Goal: Task Accomplishment & Management: Use online tool/utility

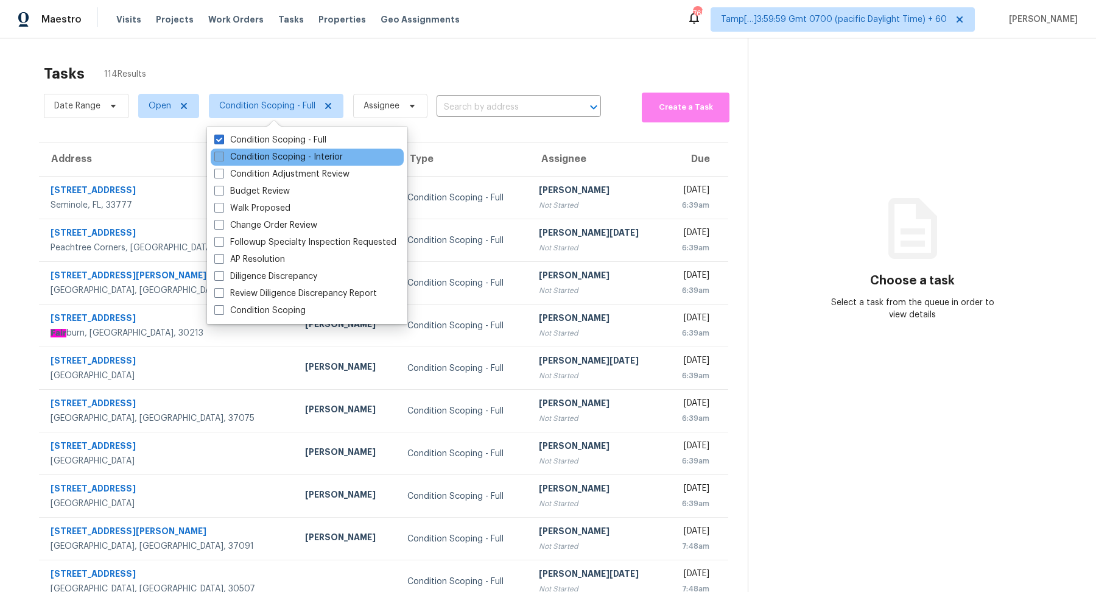
click at [278, 156] on label "Condition Scoping - Interior" at bounding box center [278, 157] width 128 height 12
click at [222, 156] on input "Condition Scoping - Interior" at bounding box center [218, 155] width 8 height 8
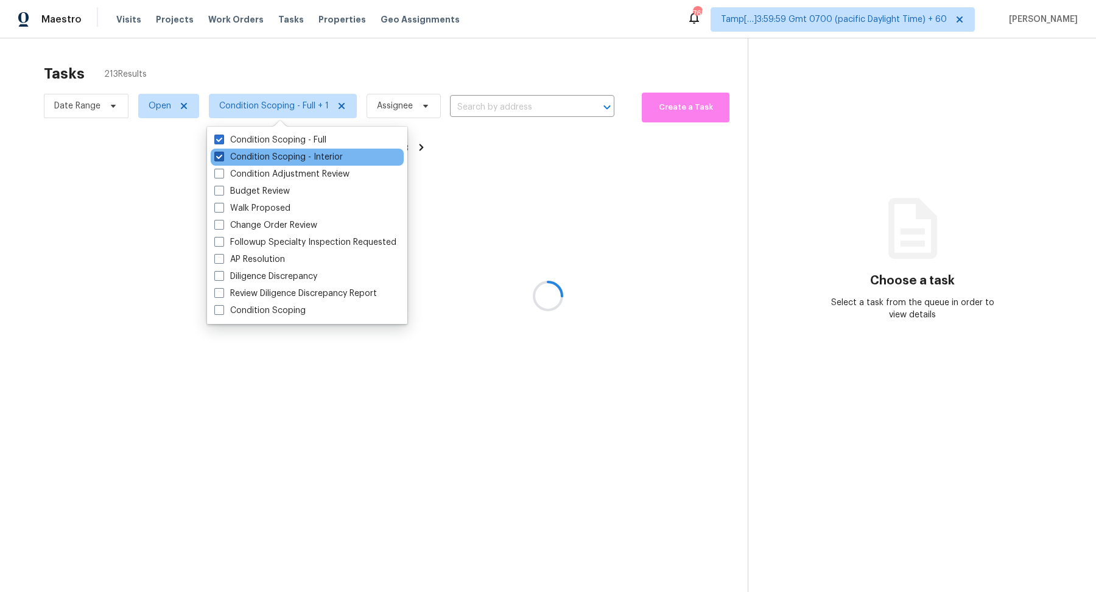
click at [278, 156] on label "Condition Scoping - Interior" at bounding box center [278, 157] width 128 height 12
click at [222, 156] on input "Condition Scoping - Interior" at bounding box center [218, 155] width 8 height 8
checkbox input "false"
click at [385, 66] on div at bounding box center [548, 296] width 1096 height 592
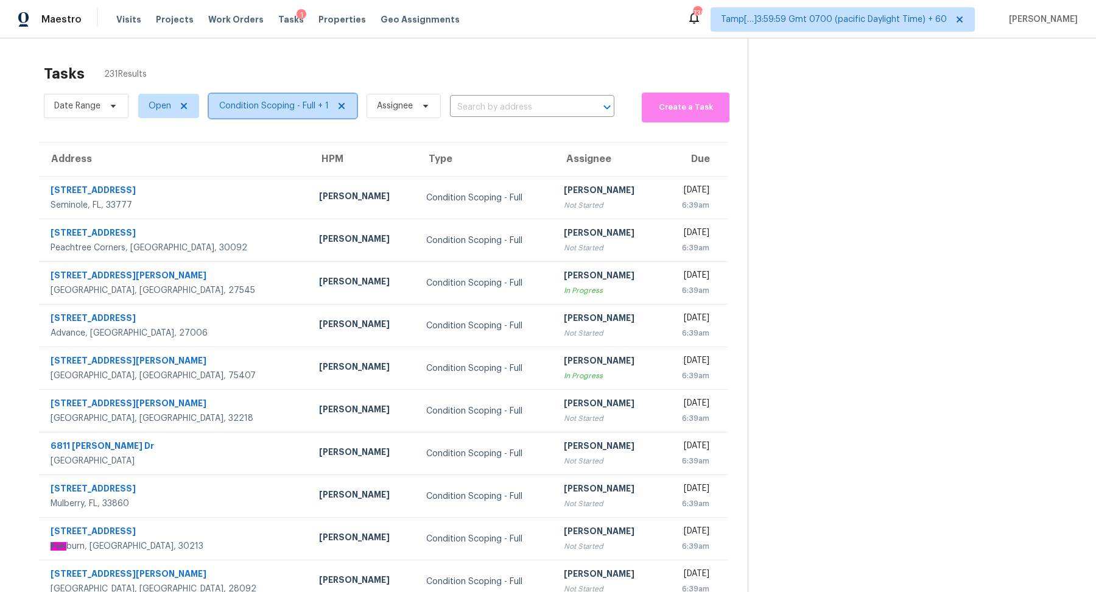
click at [292, 110] on span "Condition Scoping - Full + 1" at bounding box center [274, 106] width 110 height 12
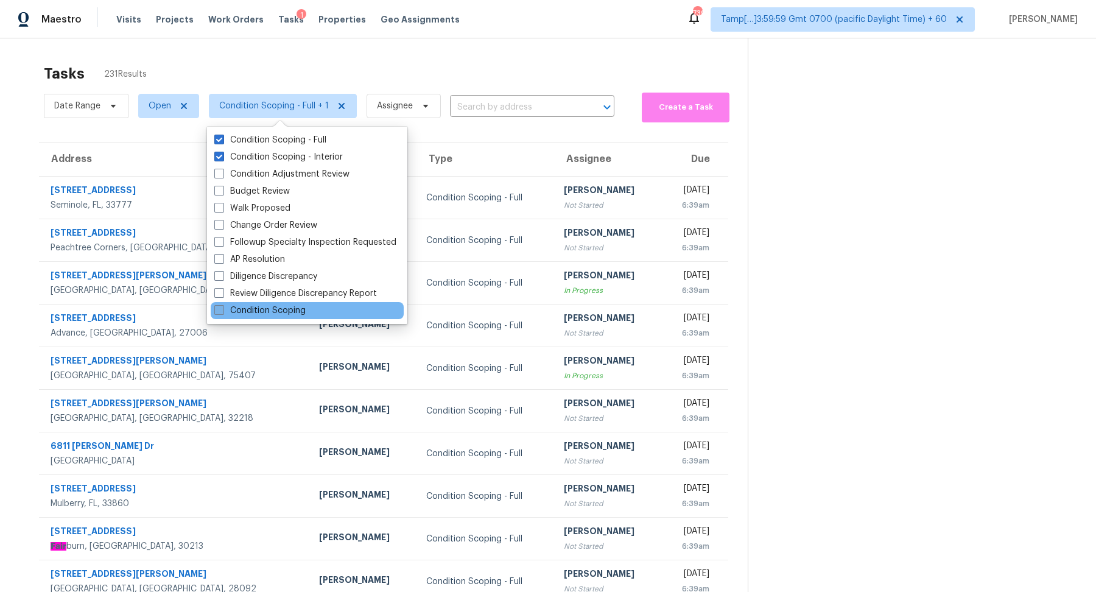
click at [278, 307] on label "Condition Scoping" at bounding box center [259, 310] width 91 height 12
click at [222, 307] on input "Condition Scoping" at bounding box center [218, 308] width 8 height 8
checkbox input "true"
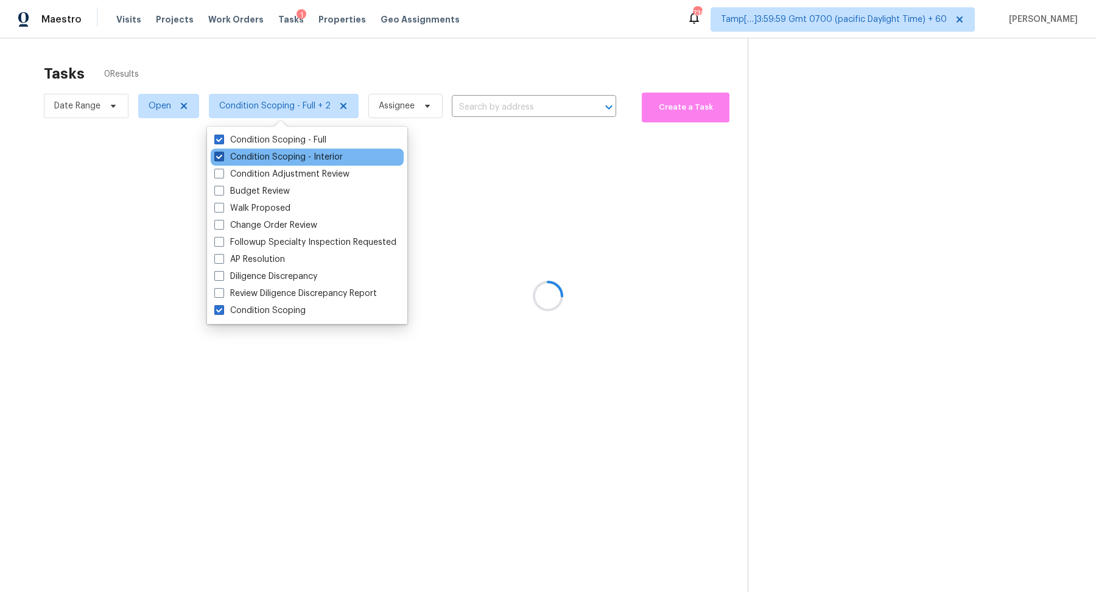
click at [257, 159] on label "Condition Scoping - Interior" at bounding box center [278, 157] width 128 height 12
click at [222, 159] on input "Condition Scoping - Interior" at bounding box center [218, 155] width 8 height 8
checkbox input "false"
click at [282, 142] on label "Condition Scoping - Full" at bounding box center [270, 140] width 112 height 12
click at [222, 142] on input "Condition Scoping - Full" at bounding box center [218, 138] width 8 height 8
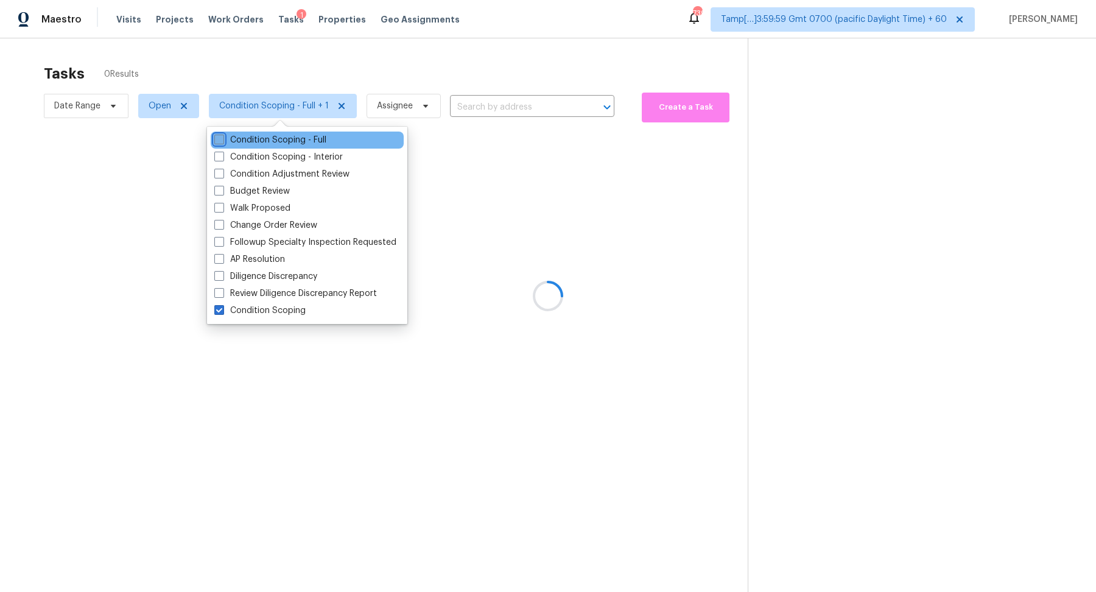
checkbox input "false"
click at [419, 57] on div at bounding box center [548, 296] width 1096 height 592
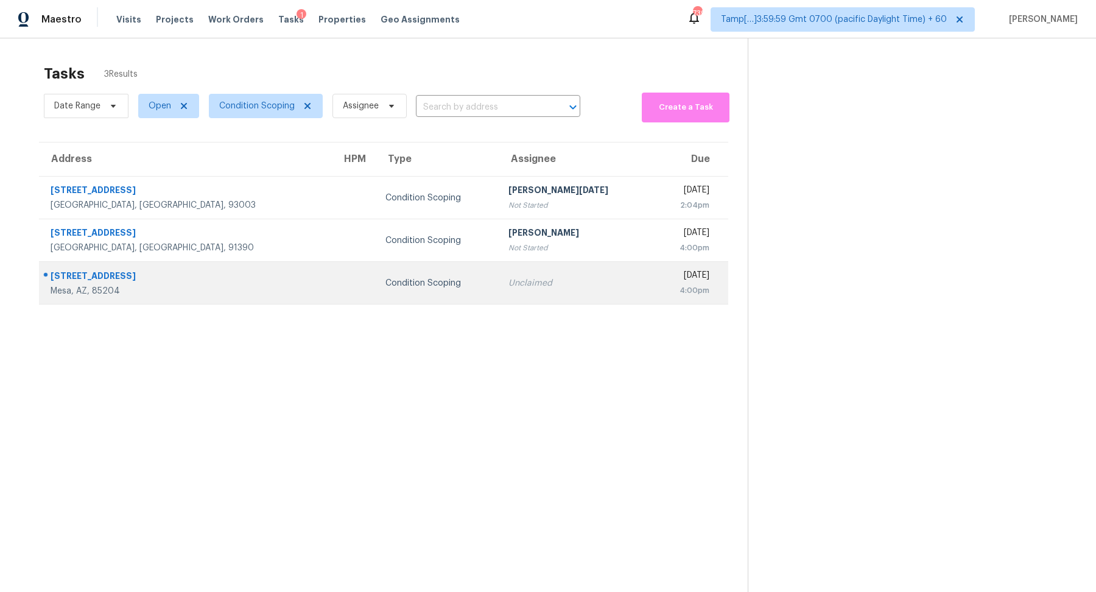
click at [393, 277] on div "Condition Scoping" at bounding box center [436, 283] width 103 height 12
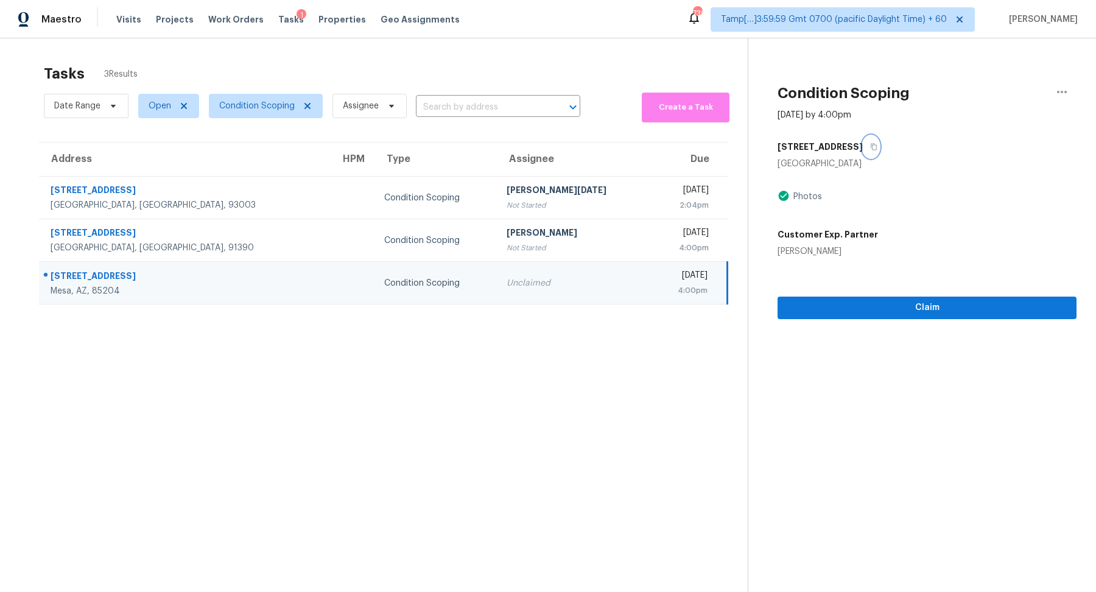
click at [871, 144] on icon "button" at bounding box center [874, 147] width 6 height 7
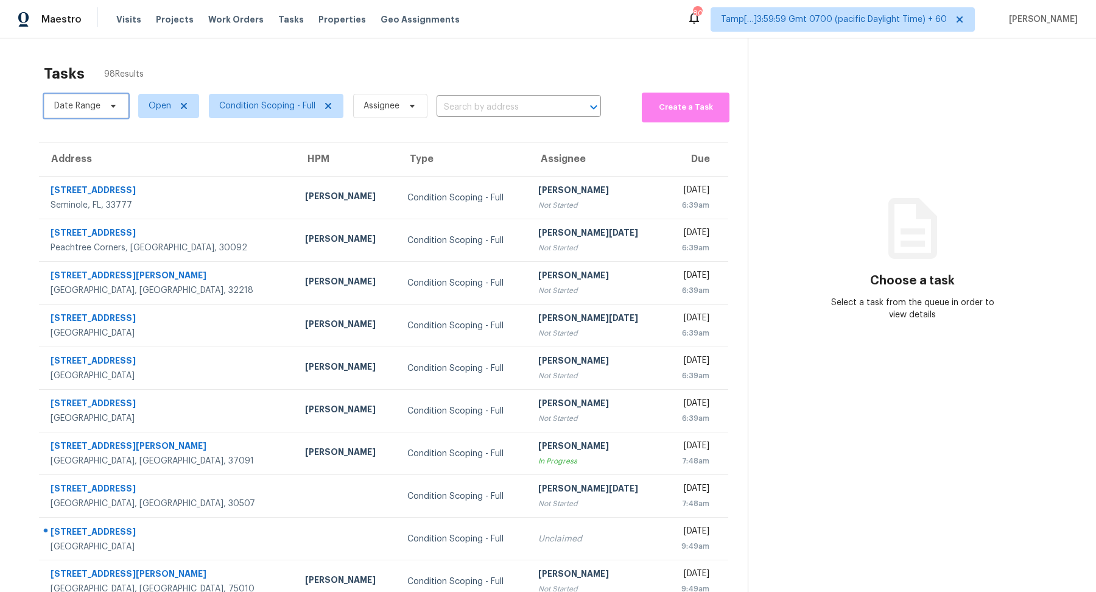
click at [58, 106] on span "Date Range" at bounding box center [77, 106] width 46 height 12
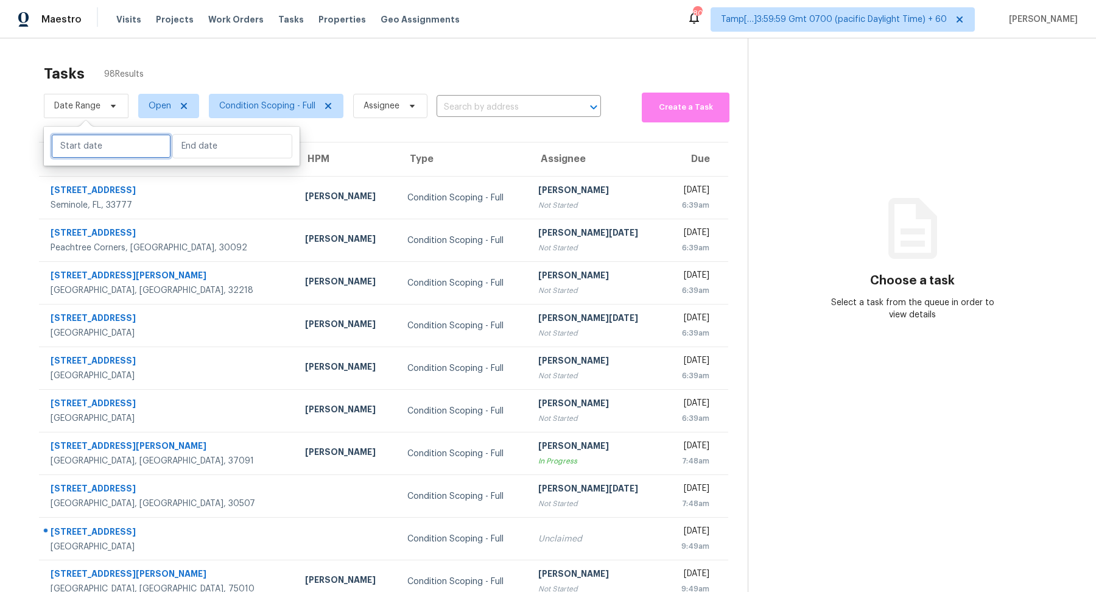
click at [80, 149] on input "text" at bounding box center [111, 146] width 120 height 24
select select "8"
select select "2025"
select select "9"
select select "2025"
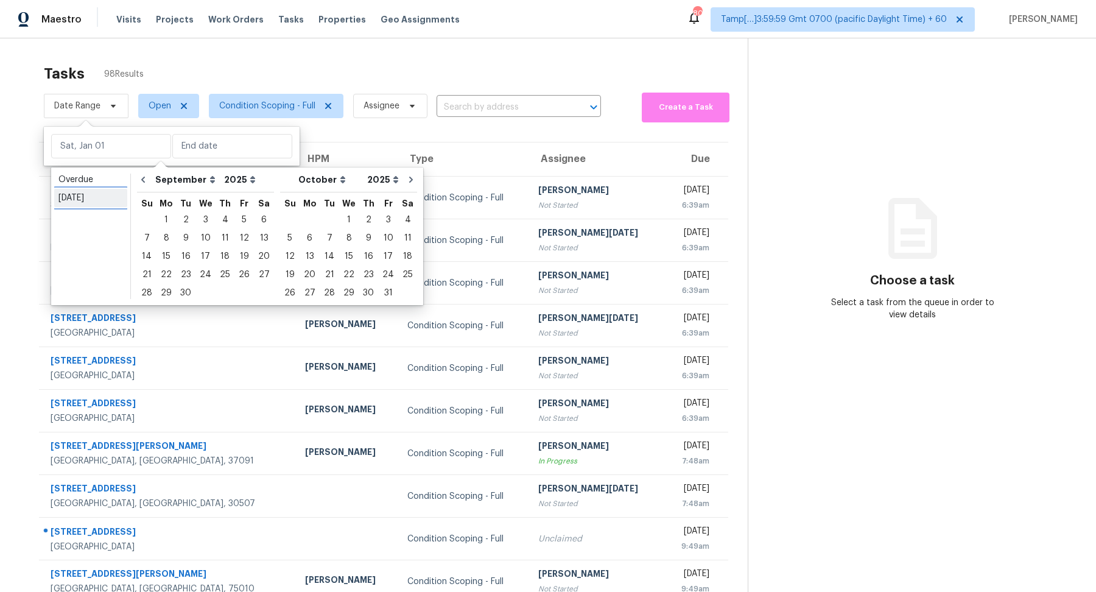
click at [89, 198] on div "Today" at bounding box center [90, 198] width 65 height 12
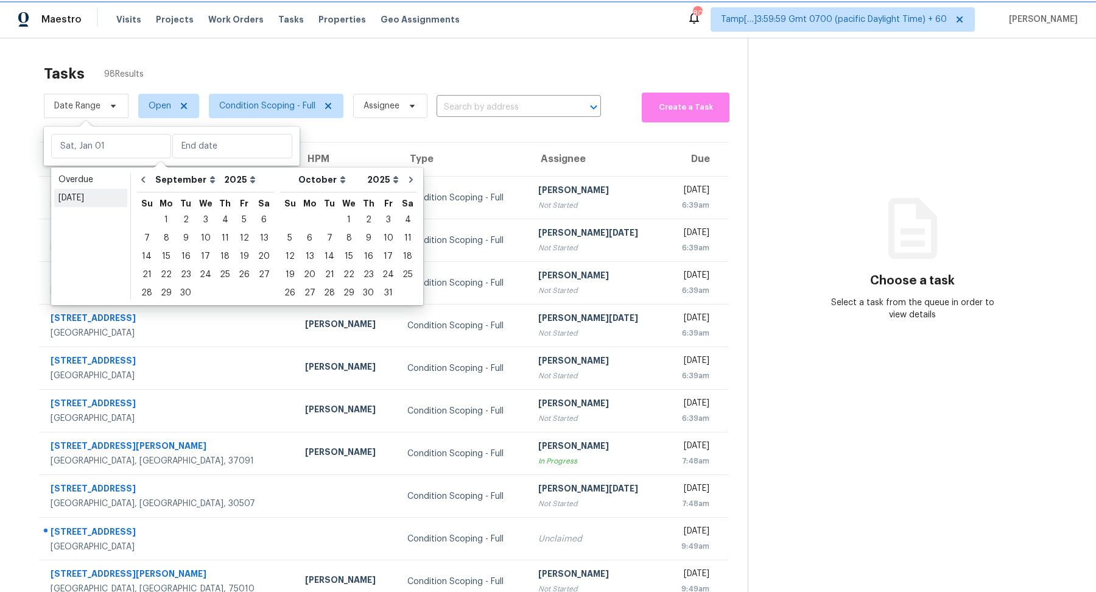
type input "Fri, Sep 05"
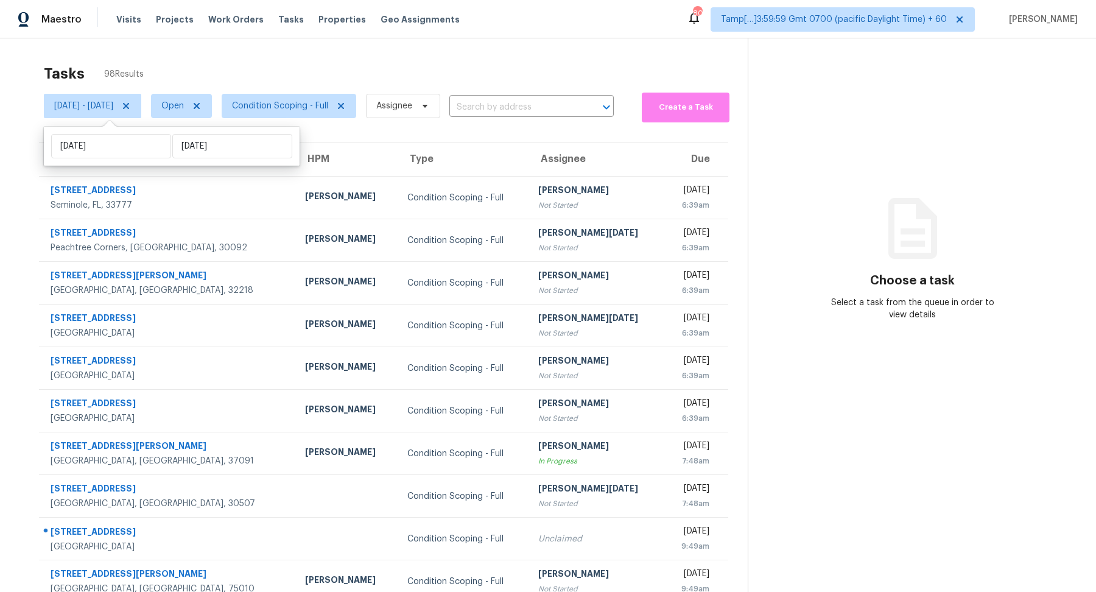
click at [255, 71] on div "Tasks 98 Results" at bounding box center [396, 74] width 704 height 32
